Goal: Transaction & Acquisition: Purchase product/service

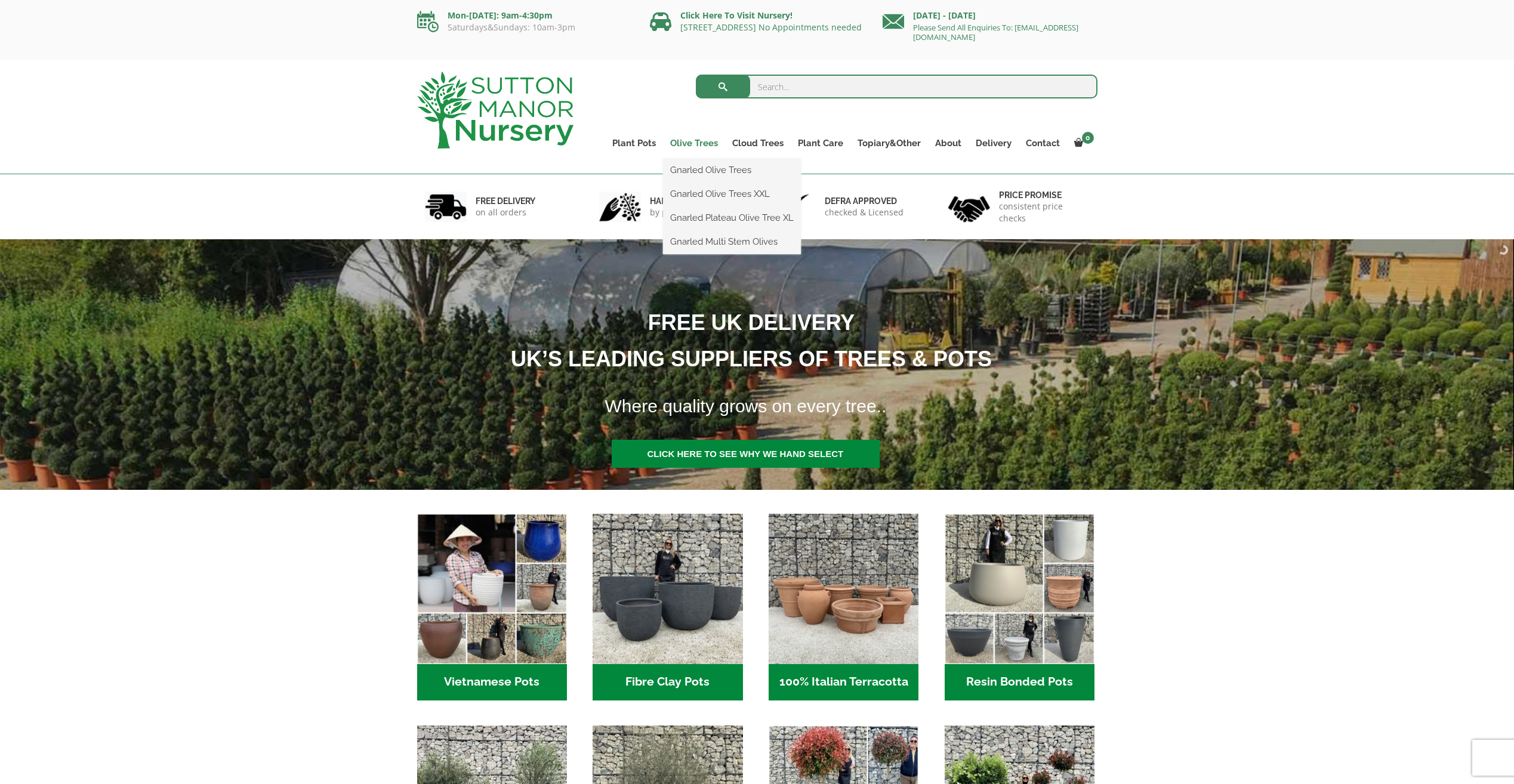
click at [702, 141] on link "Olive Trees" at bounding box center [694, 143] width 62 height 17
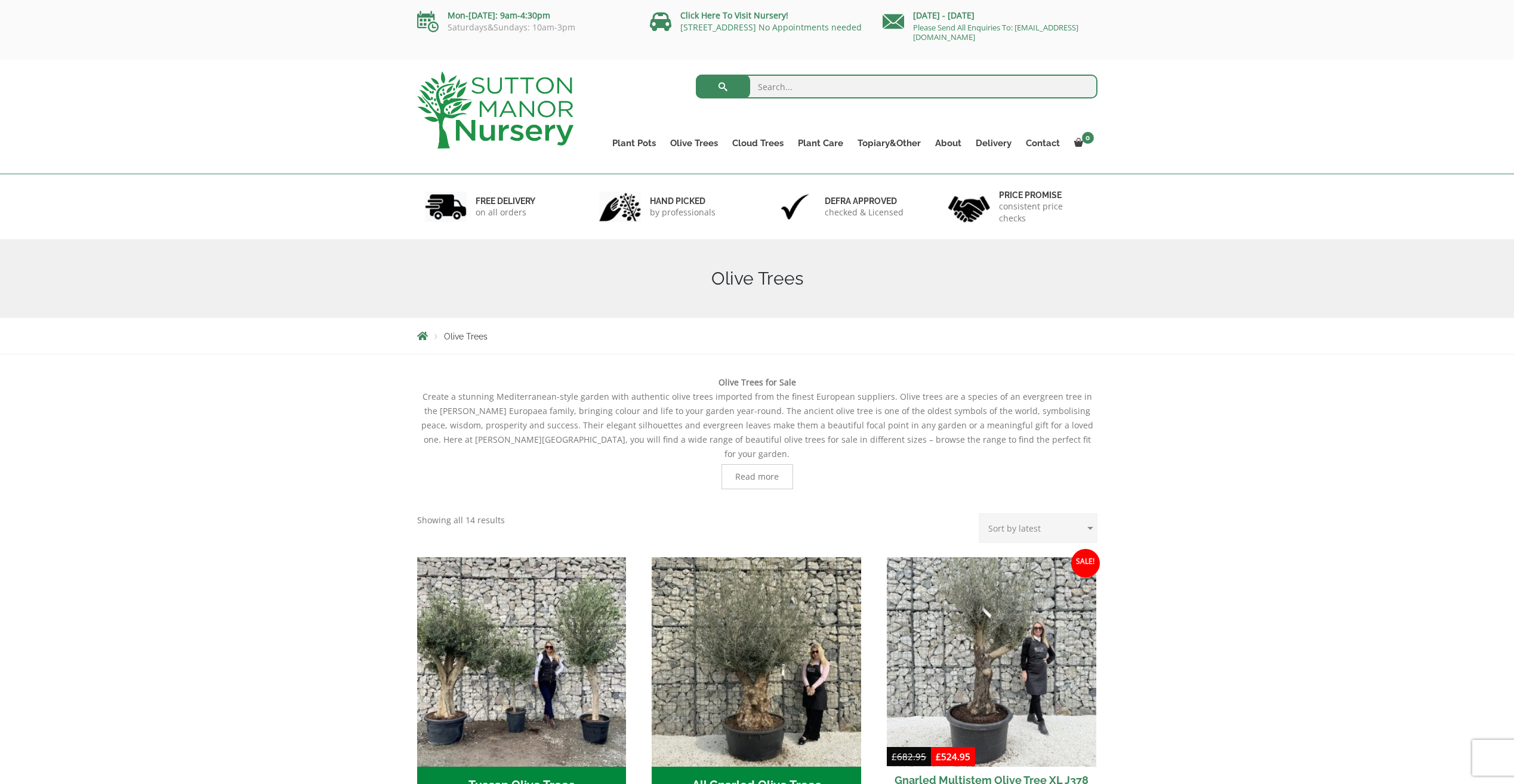
click at [771, 285] on h1 "Olive Trees" at bounding box center [757, 279] width 680 height 22
click at [773, 473] on span "Read more" at bounding box center [757, 476] width 43 height 8
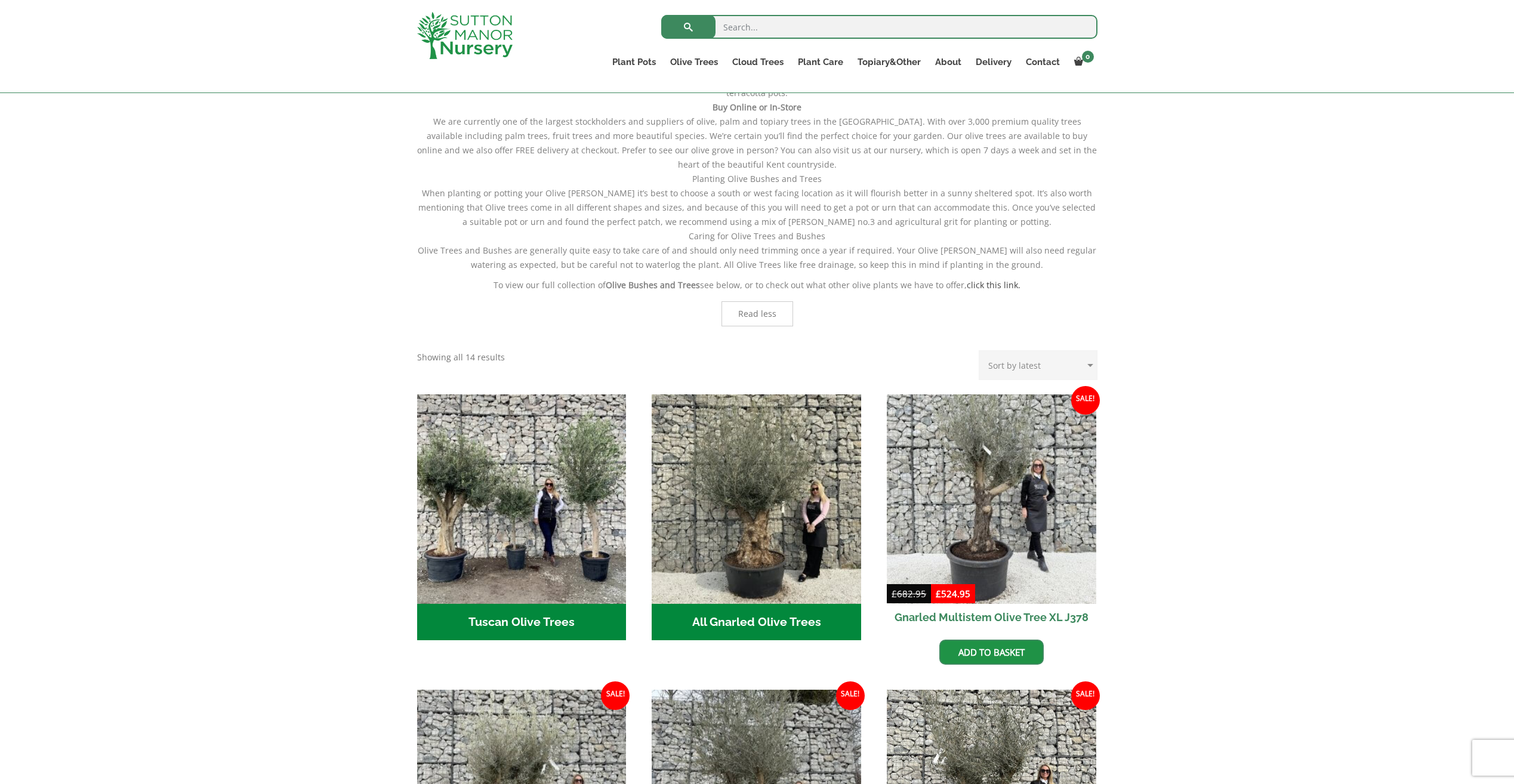
scroll to position [596, 0]
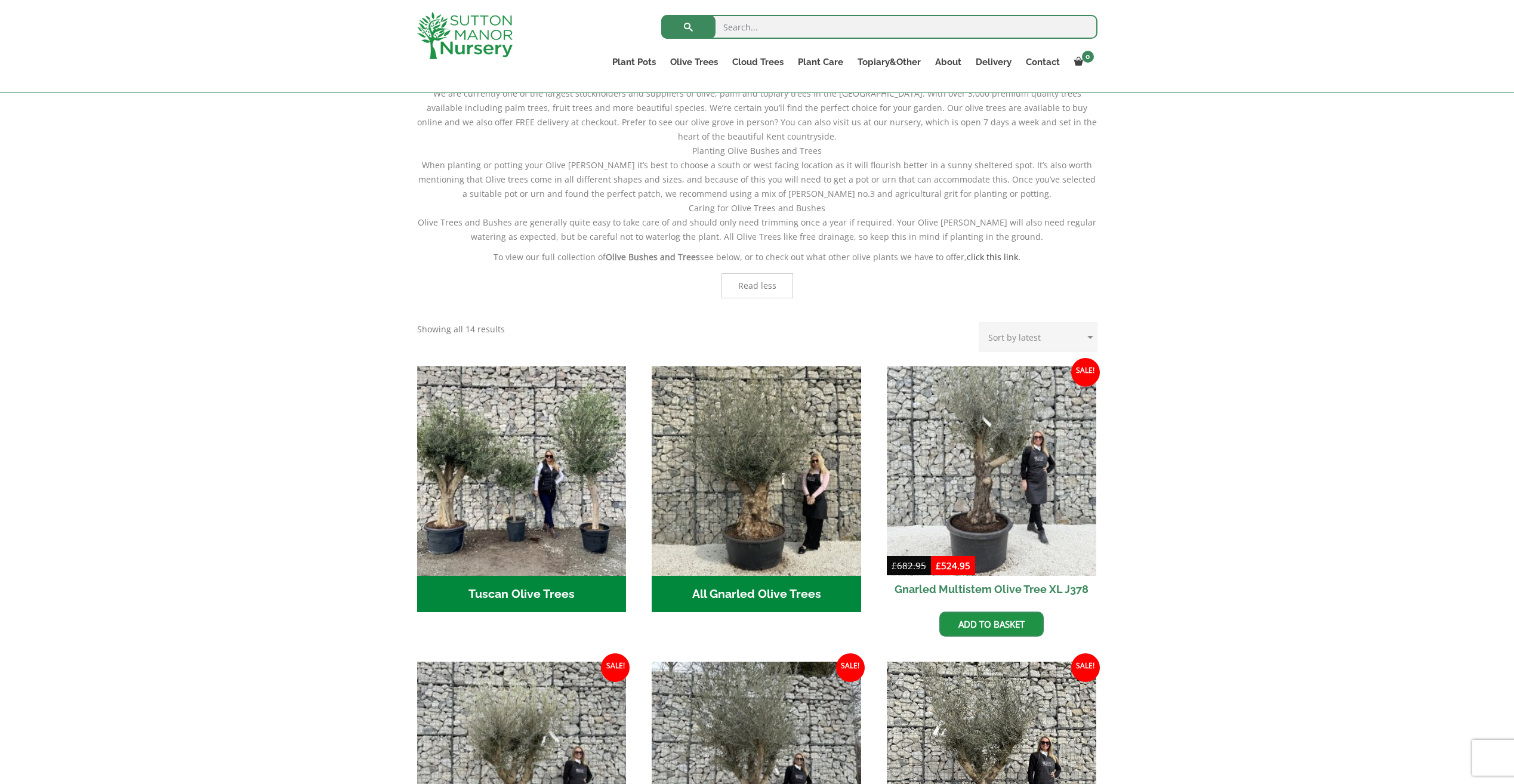
click at [522, 576] on h2 "Tuscan Olive Trees (6)" at bounding box center [522, 595] width 209 height 37
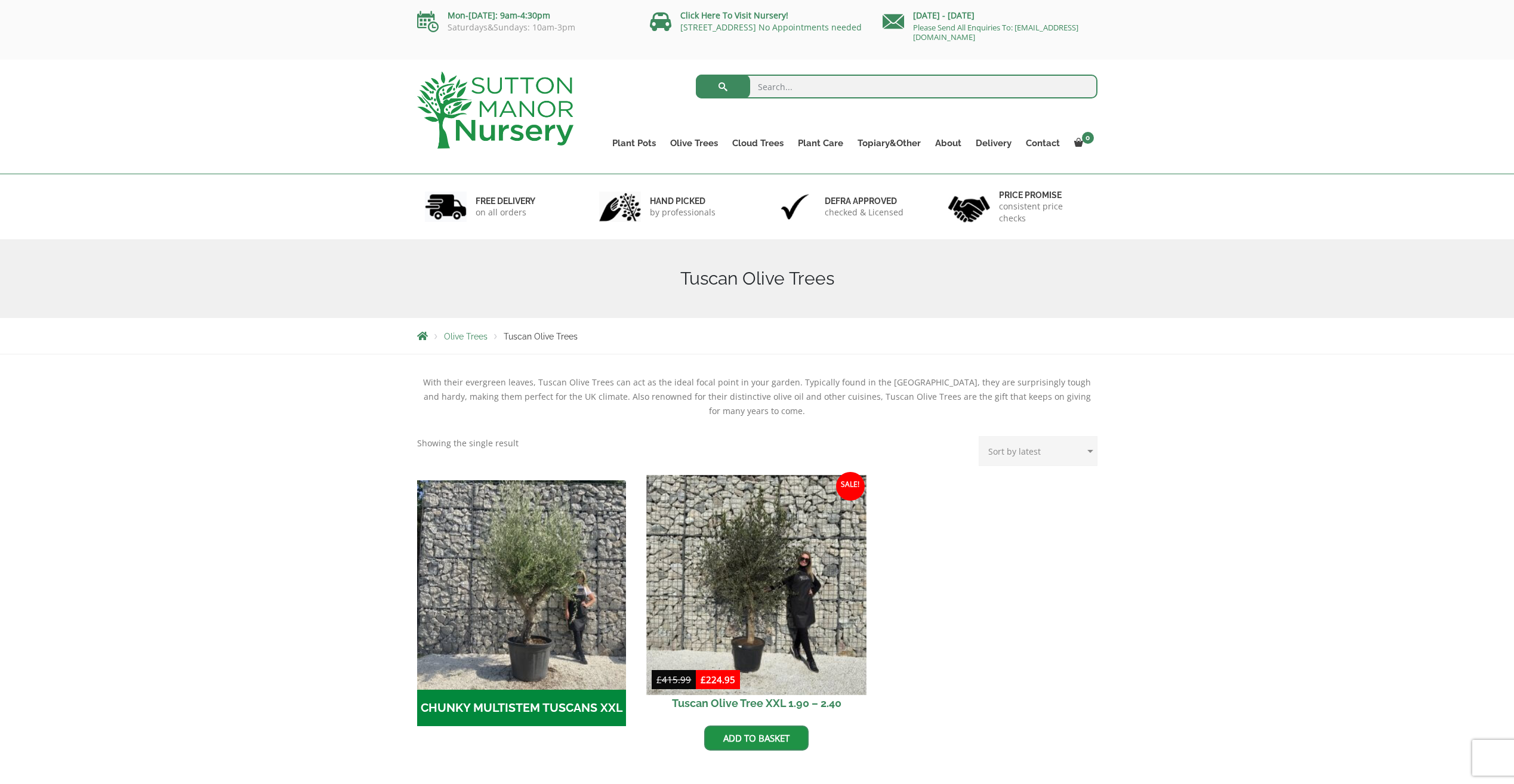
click at [751, 561] on img at bounding box center [756, 585] width 220 height 220
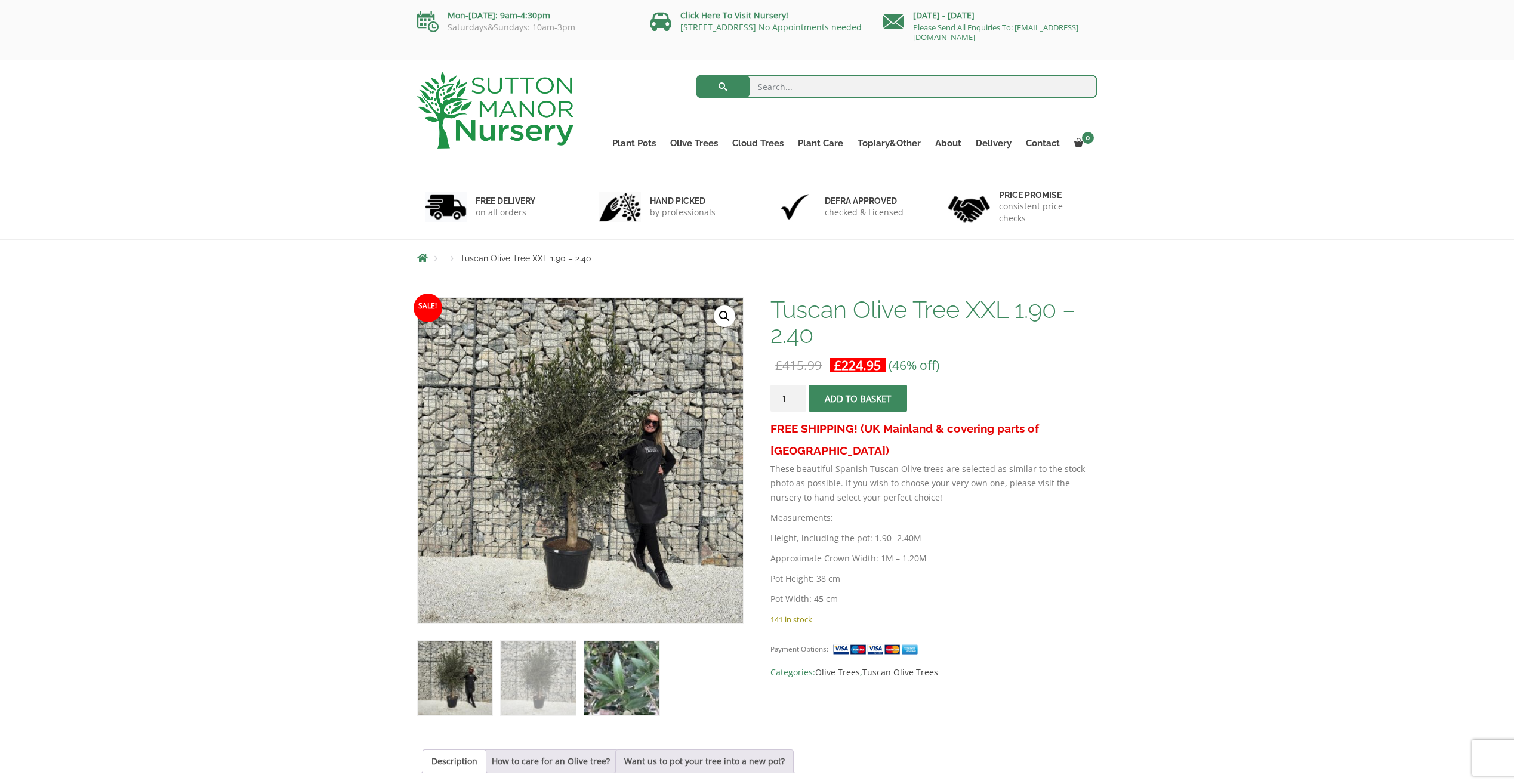
click at [621, 678] on img at bounding box center [621, 678] width 74 height 74
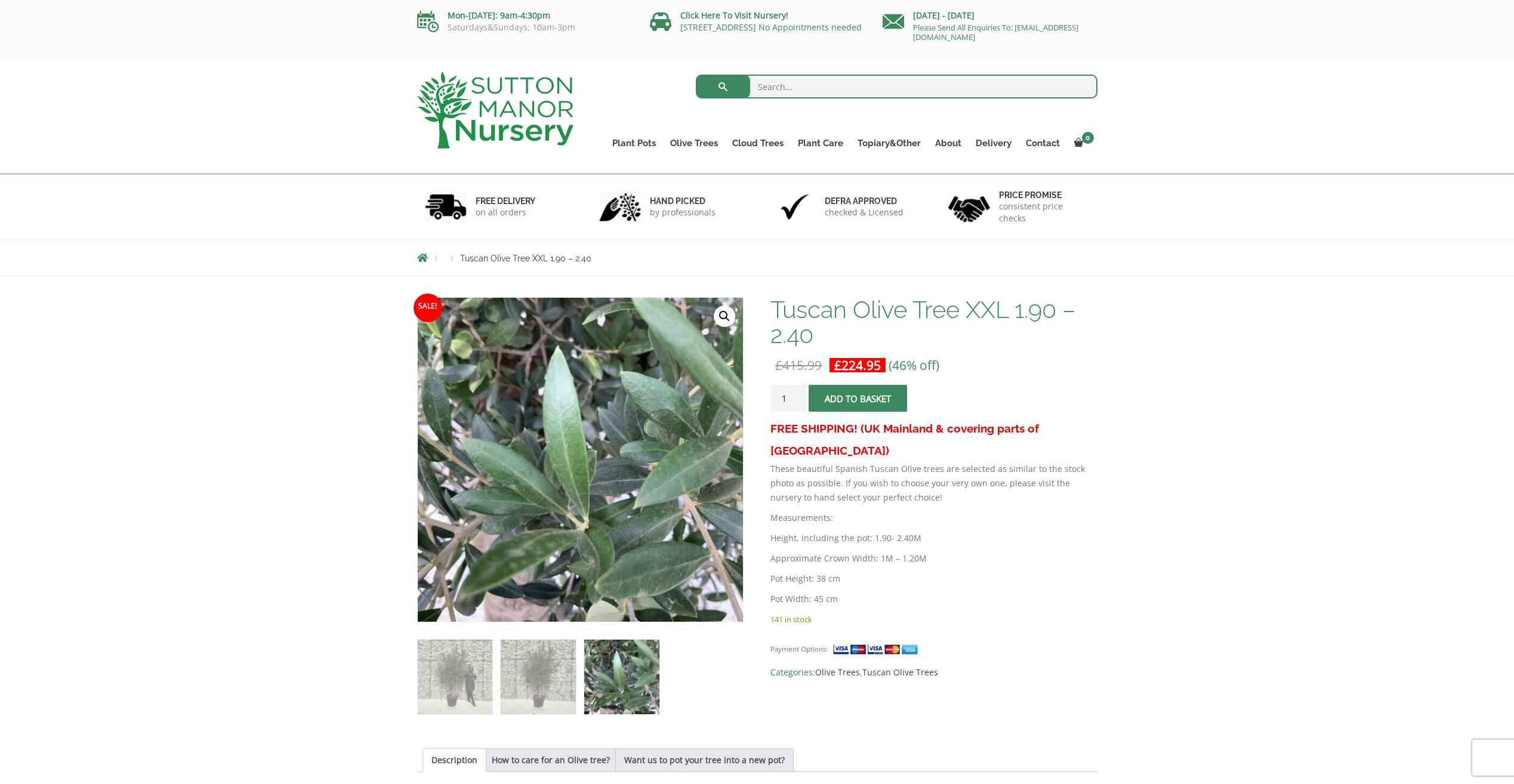
click at [858, 399] on span "submit" at bounding box center [858, 399] width 0 height 0
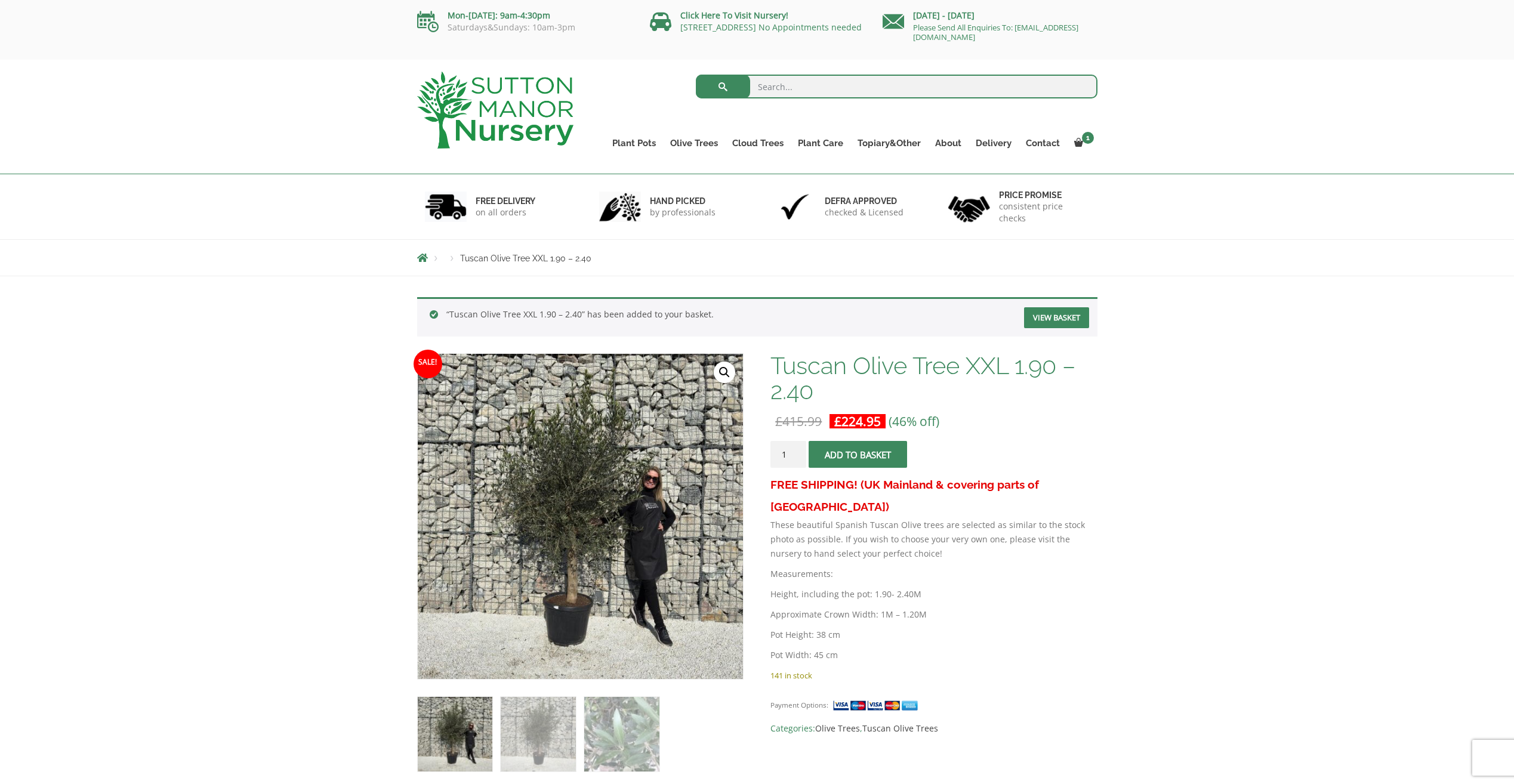
click at [1062, 316] on link "View basket" at bounding box center [1056, 318] width 65 height 21
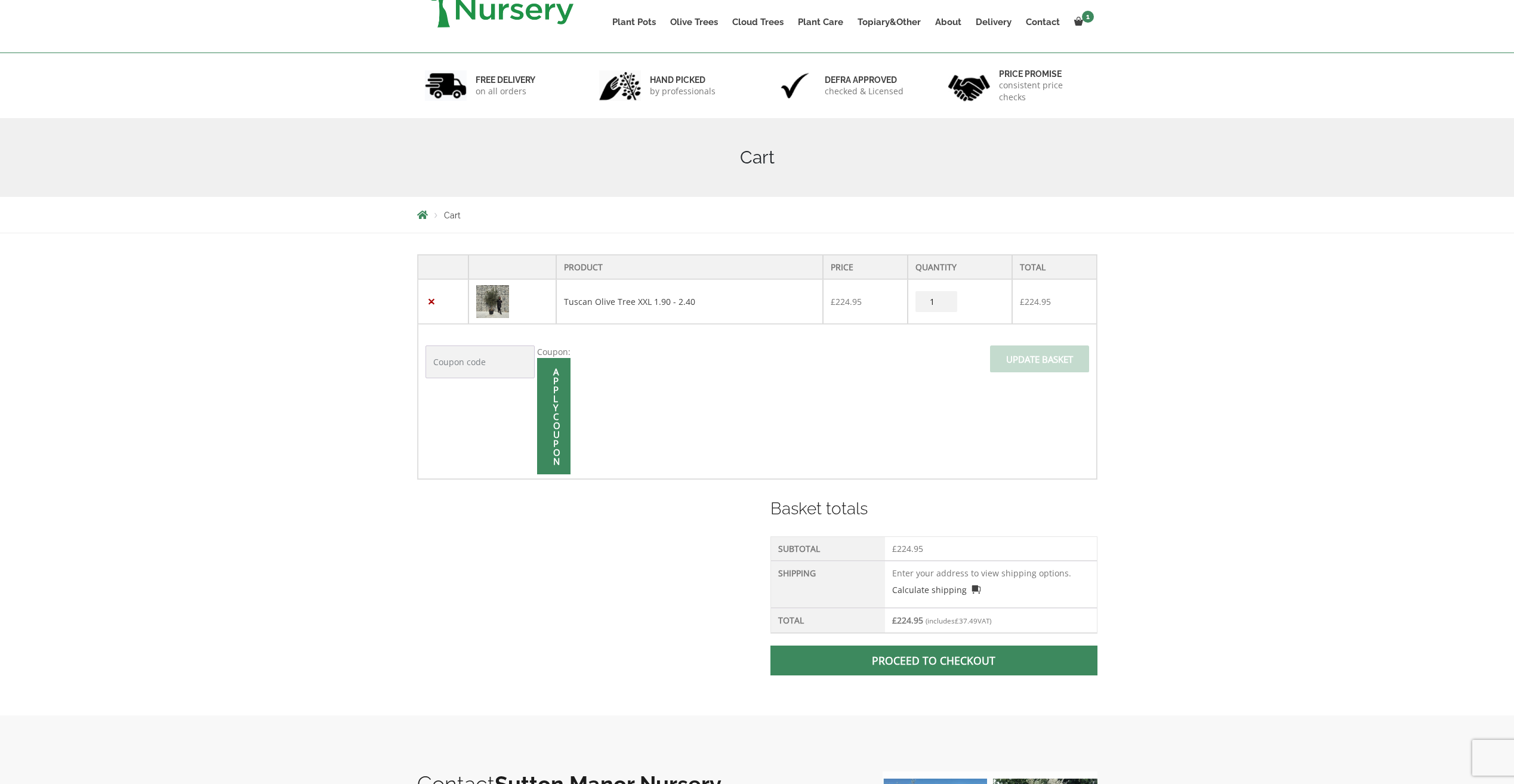
scroll to position [179, 0]
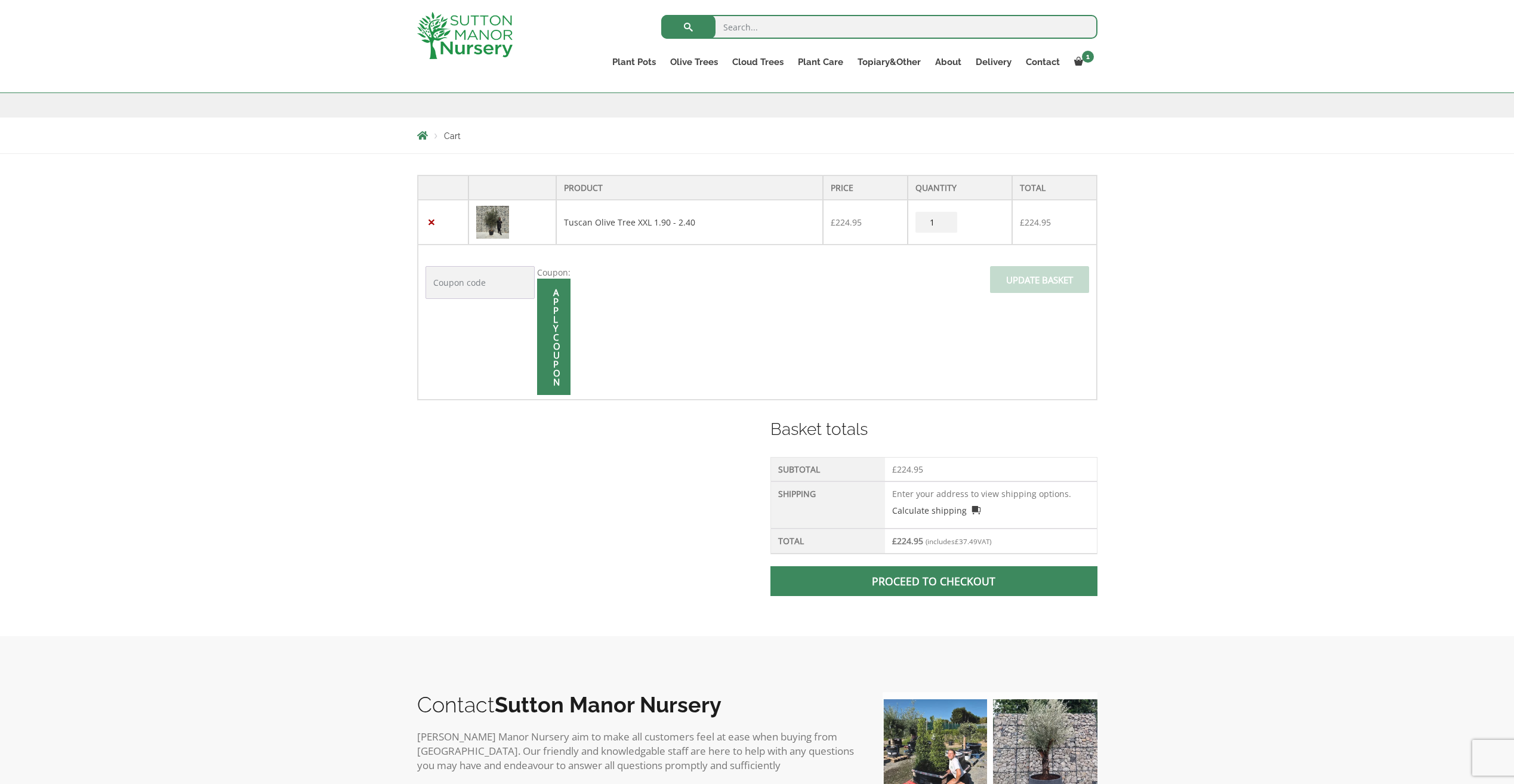
click at [934, 581] on span at bounding box center [934, 581] width 0 height 0
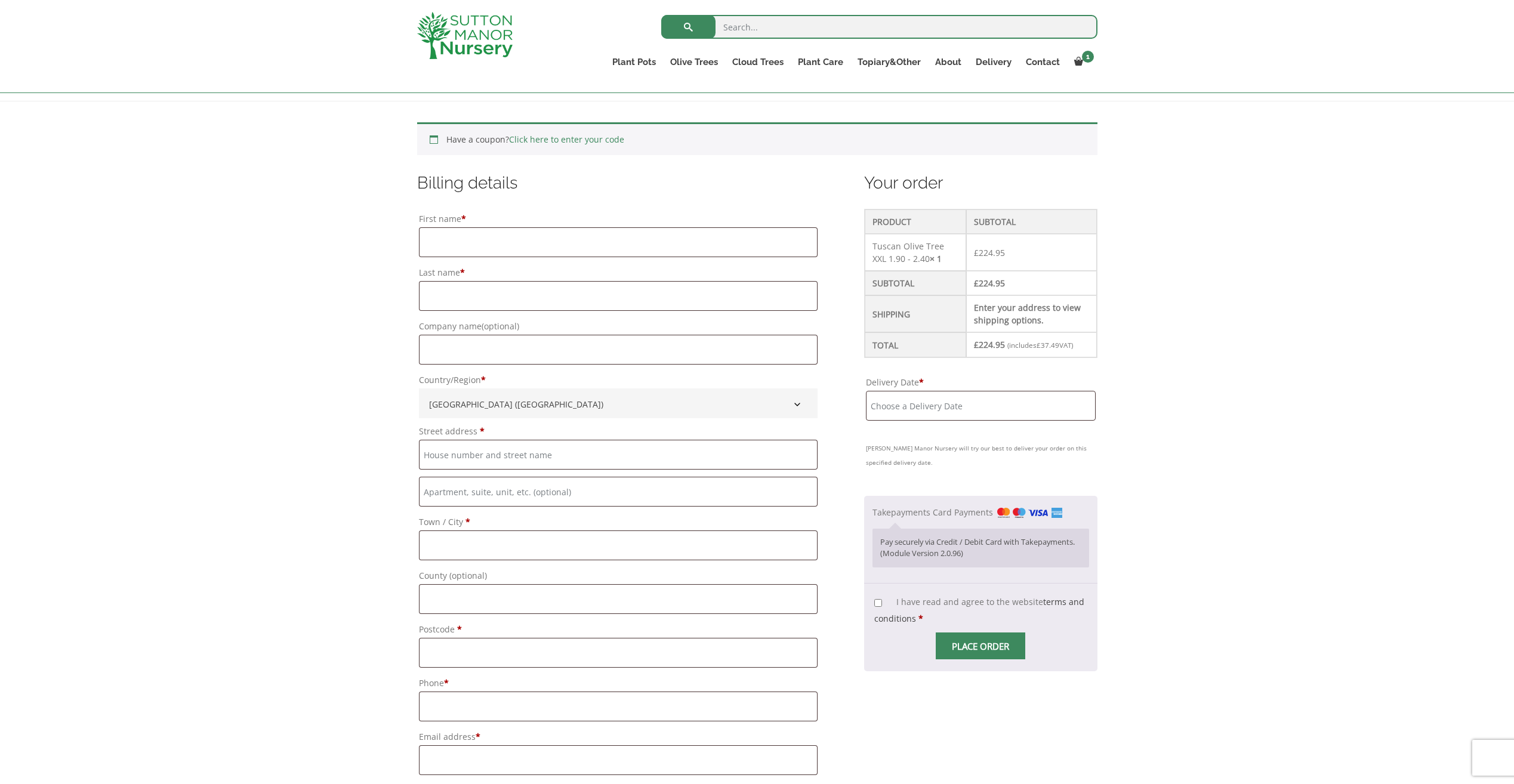
scroll to position [238, 0]
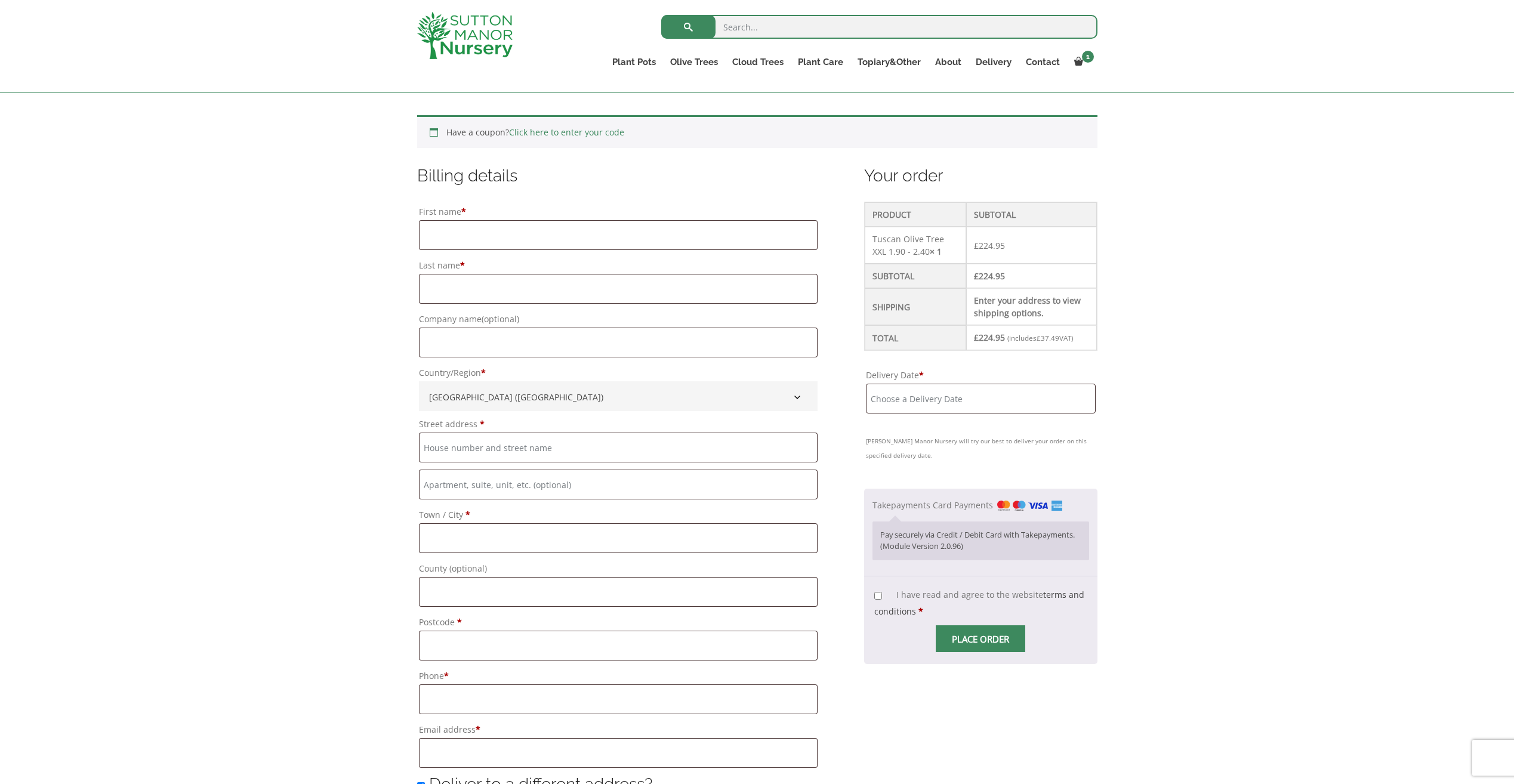
click at [934, 403] on input "Delivery Date *" at bounding box center [981, 398] width 229 height 30
